Goal: Task Accomplishment & Management: Complete application form

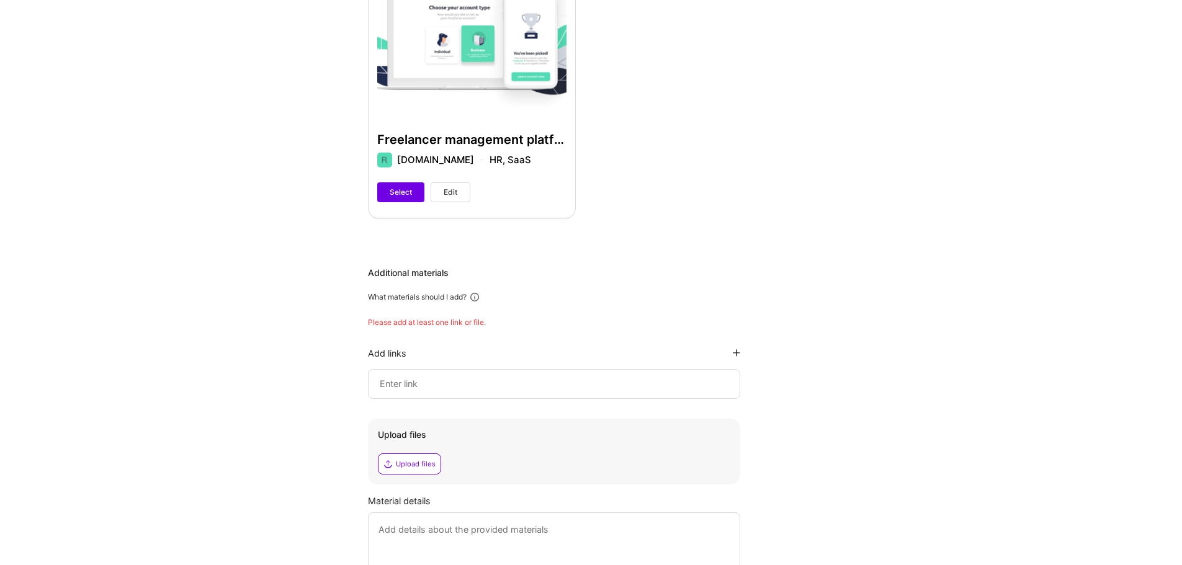
scroll to position [622, 0]
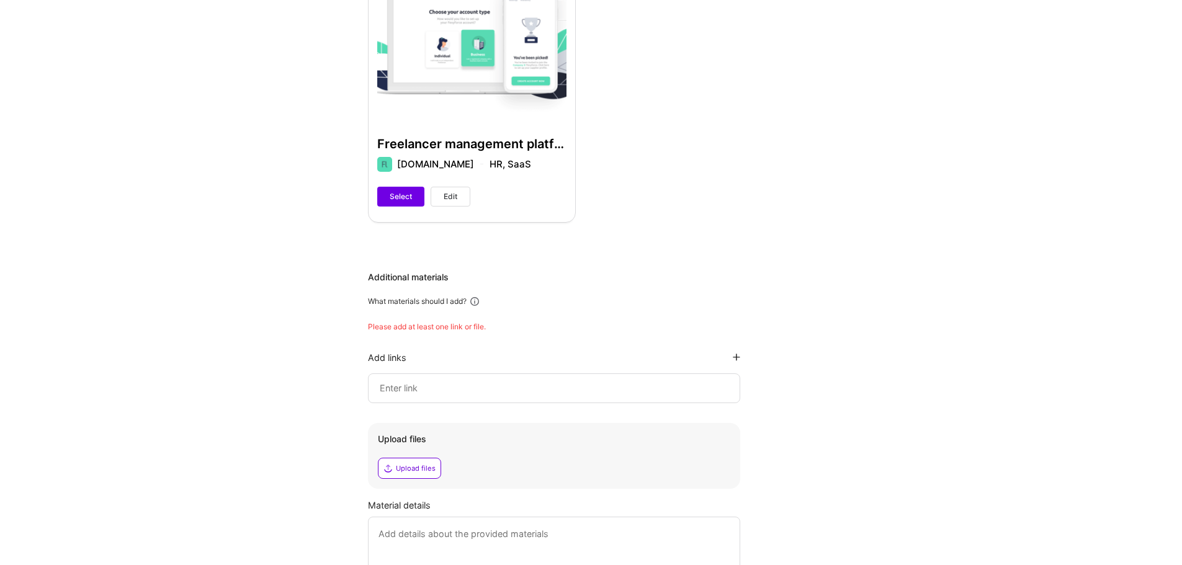
click at [522, 381] on input at bounding box center [554, 388] width 351 height 15
click at [739, 354] on icon at bounding box center [736, 357] width 7 height 7
click at [715, 421] on input at bounding box center [554, 428] width 351 height 15
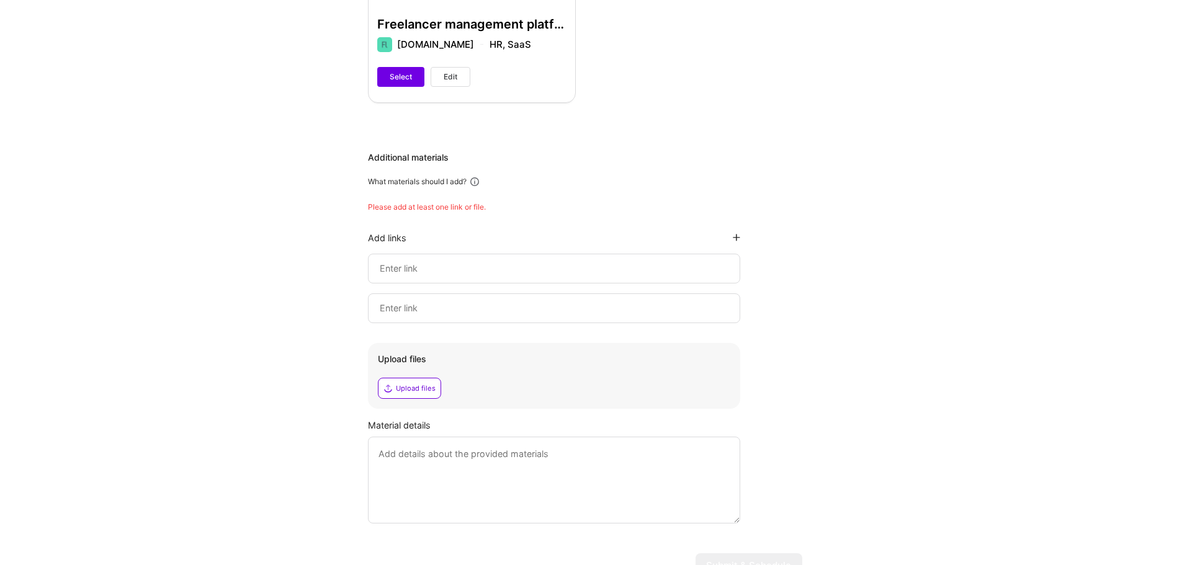
scroll to position [746, 0]
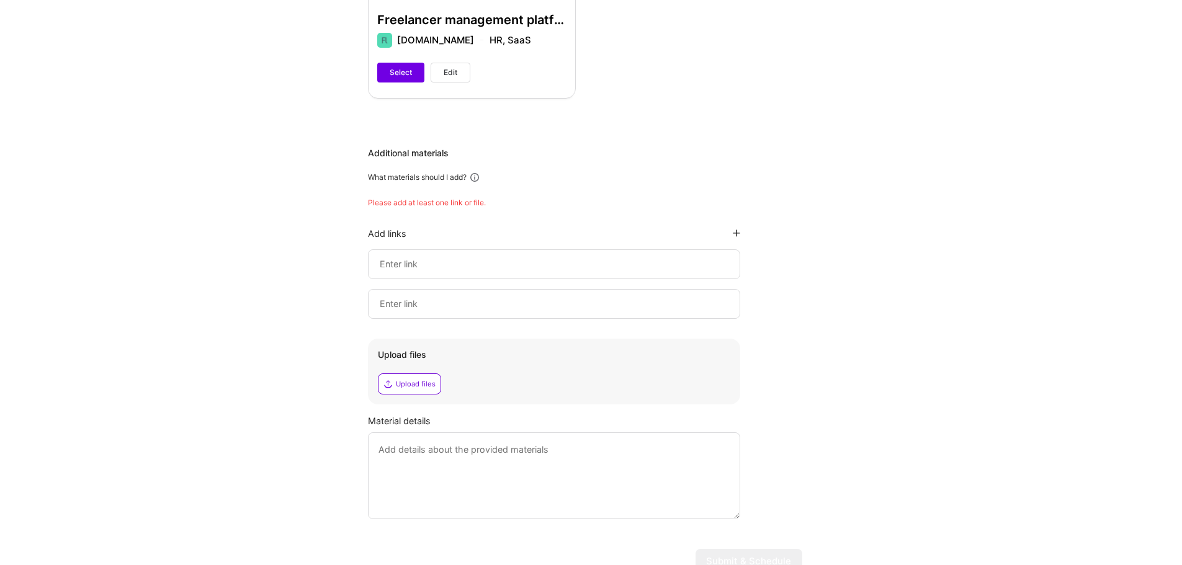
click at [395, 257] on input at bounding box center [554, 264] width 351 height 15
click at [419, 379] on div "Upload files" at bounding box center [416, 384] width 40 height 10
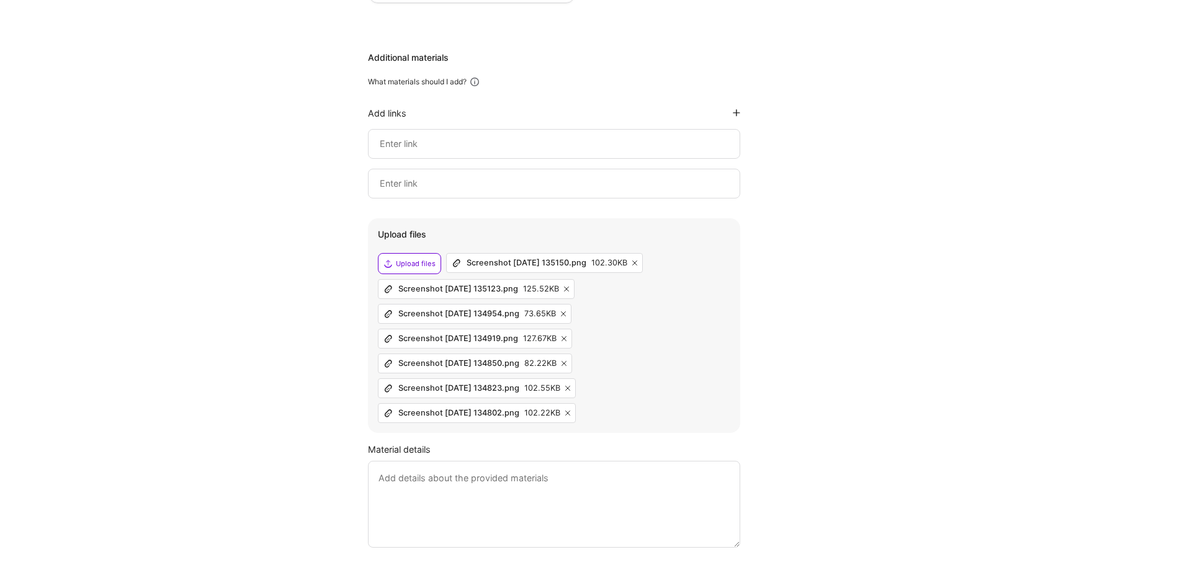
scroll to position [793, 0]
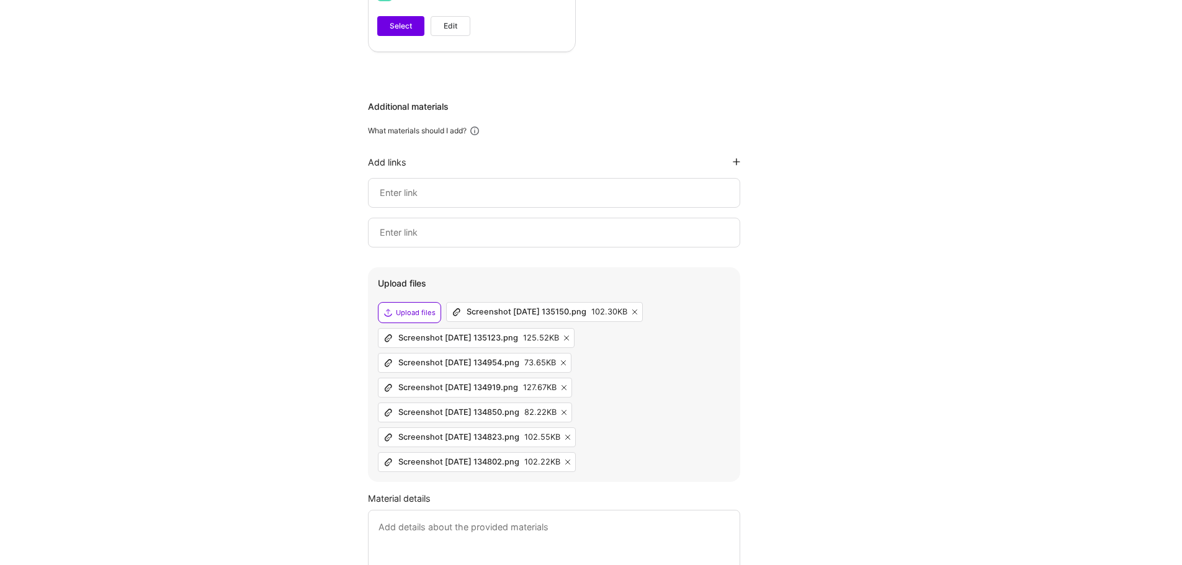
click at [441, 186] on input at bounding box center [554, 193] width 351 height 15
click at [456, 186] on input at bounding box center [554, 193] width 351 height 15
paste input "[URL][DOMAIN_NAME]"
type input "[URL][DOMAIN_NAME]"
click at [795, 248] on div "Additional materials What materials should I add? Add links [URL][DOMAIN_NAME] …" at bounding box center [585, 349] width 434 height 497
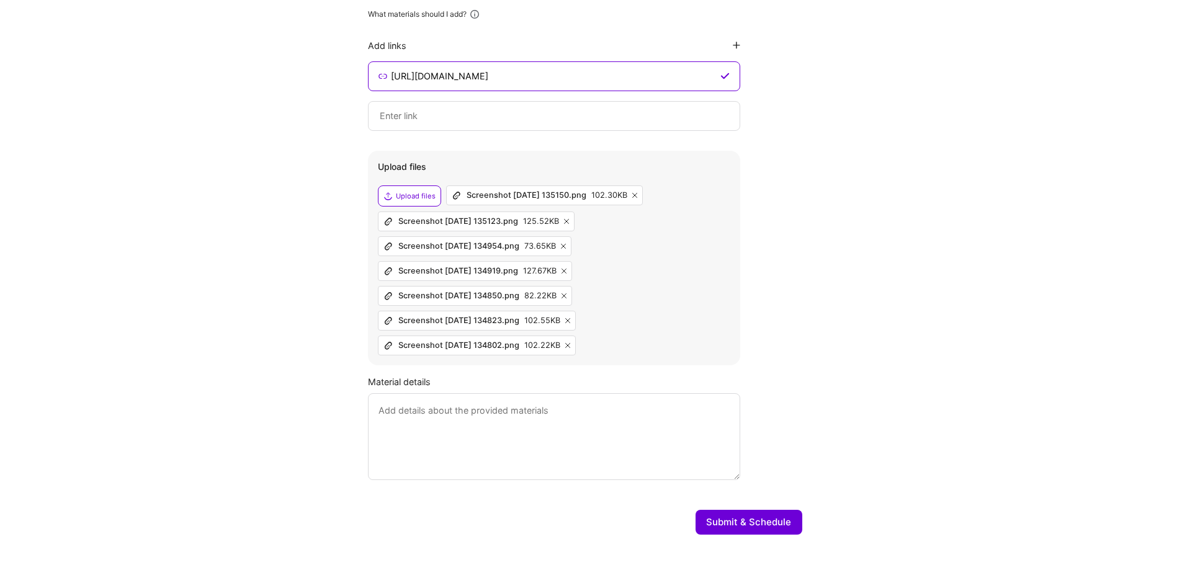
scroll to position [917, 0]
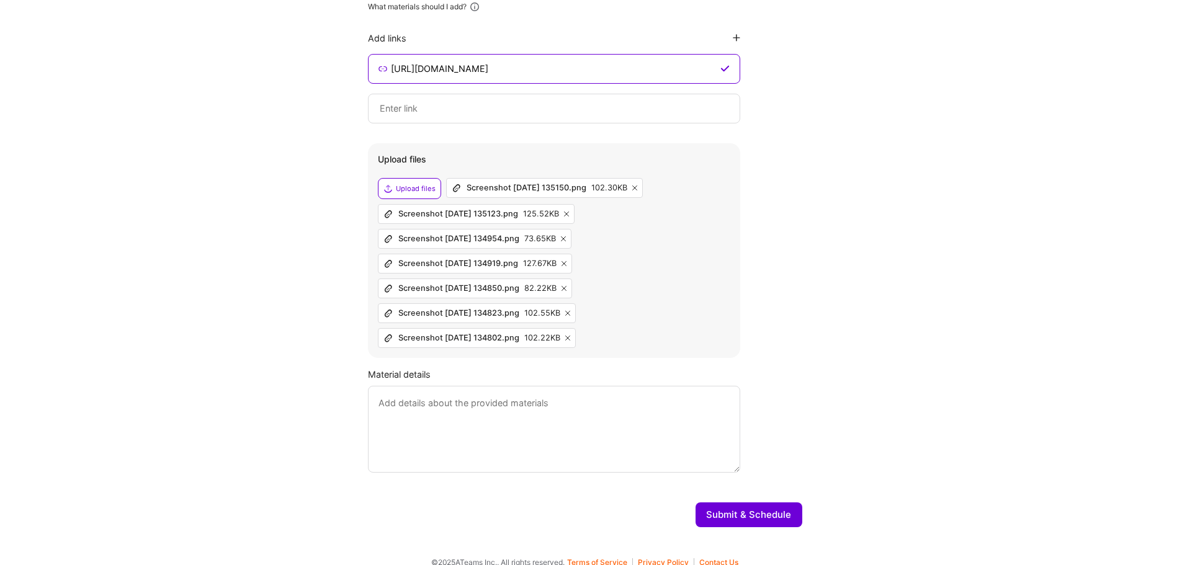
click at [458, 395] on textarea at bounding box center [554, 429] width 372 height 87
type textarea "I recently was the team"
drag, startPoint x: 497, startPoint y: 393, endPoint x: 343, endPoint y: 392, distance: 153.9
